Goal: Task Accomplishment & Management: Complete application form

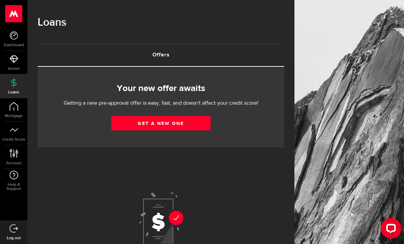
click at [186, 123] on link "Get a new one" at bounding box center [160, 123] width 99 height 14
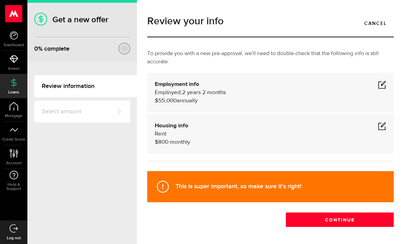
click at [108, 111] on link "Select amount" at bounding box center [82, 112] width 96 height 22
click at [326, 217] on button "Continue" at bounding box center [340, 220] width 108 height 14
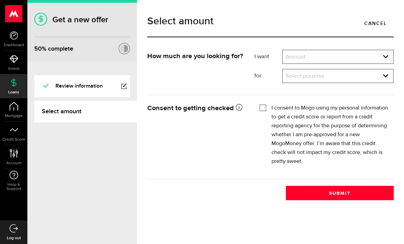
click at [338, 51] on select "Amount $500 $1000 $2000 $3000 $4000 $5000 $6000 $7000 $8000 $9000 $10000 $11000…" at bounding box center [338, 57] width 110 height 14
select select "500"
click at [341, 74] on select "Select purpose Credit Card Refinancing/Pay Off Credit Cards Debt Consolidation …" at bounding box center [338, 77] width 110 height 14
select select "Home Improvements/Moving Expenses"
click at [264, 107] on input "I consent to Mogo using my personal information to get a credit score or report…" at bounding box center [263, 107] width 7 height 7
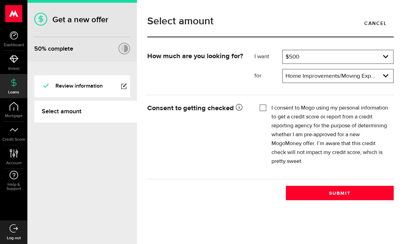
checkbox input "true"
click at [323, 194] on button "Submit" at bounding box center [340, 193] width 108 height 14
